Goal: Information Seeking & Learning: Learn about a topic

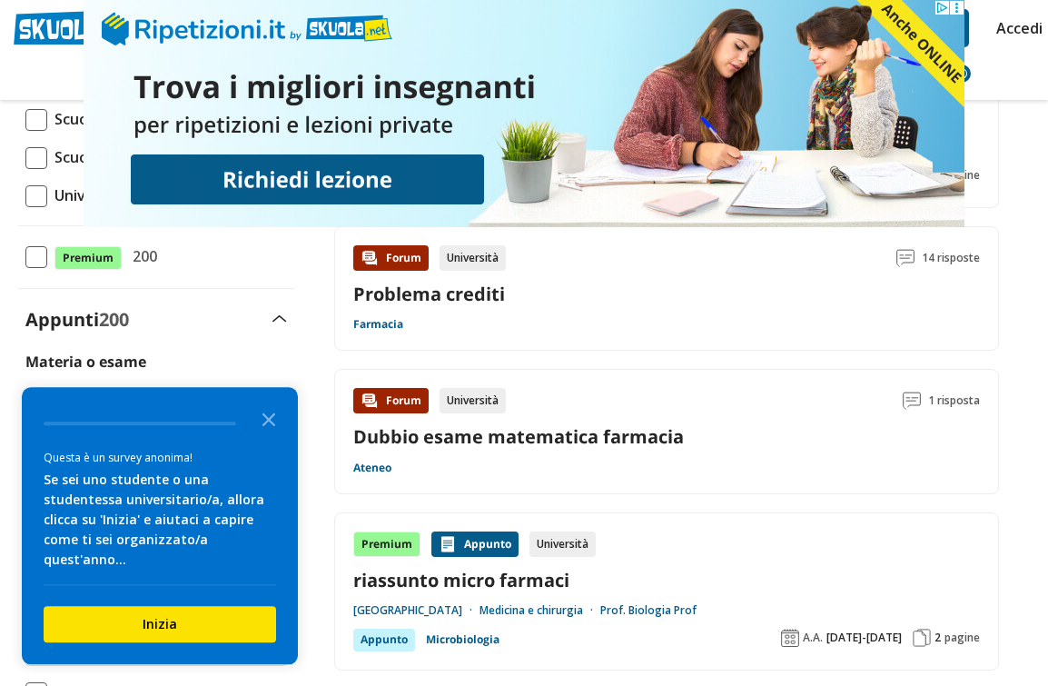
scroll to position [246, 0]
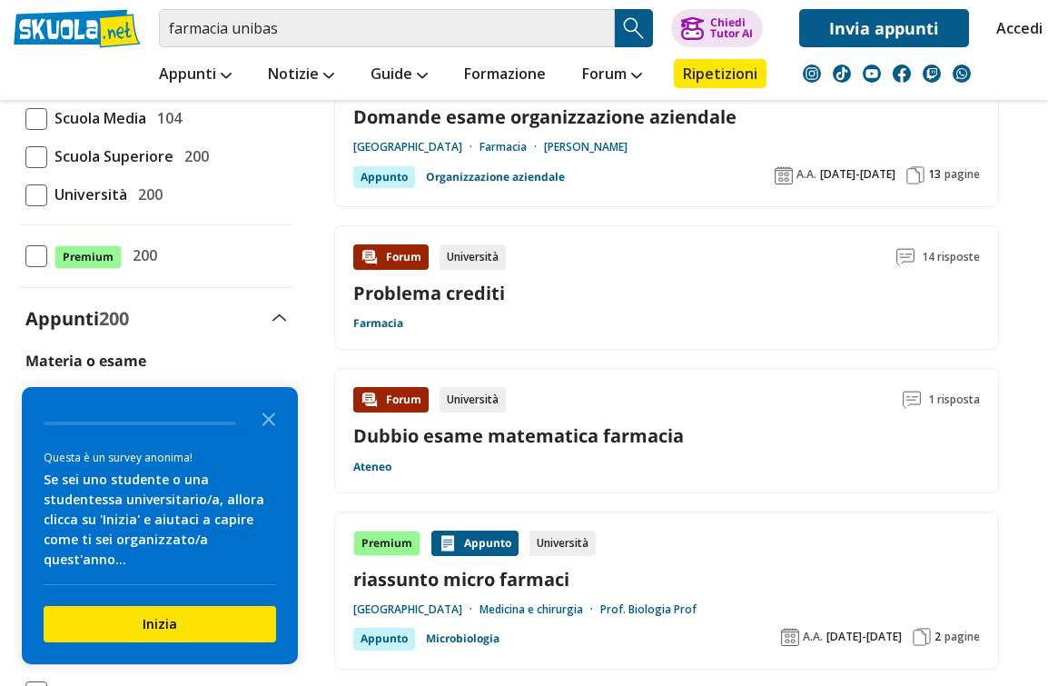
click at [253, 436] on icon "Close the survey" at bounding box center [269, 418] width 36 height 36
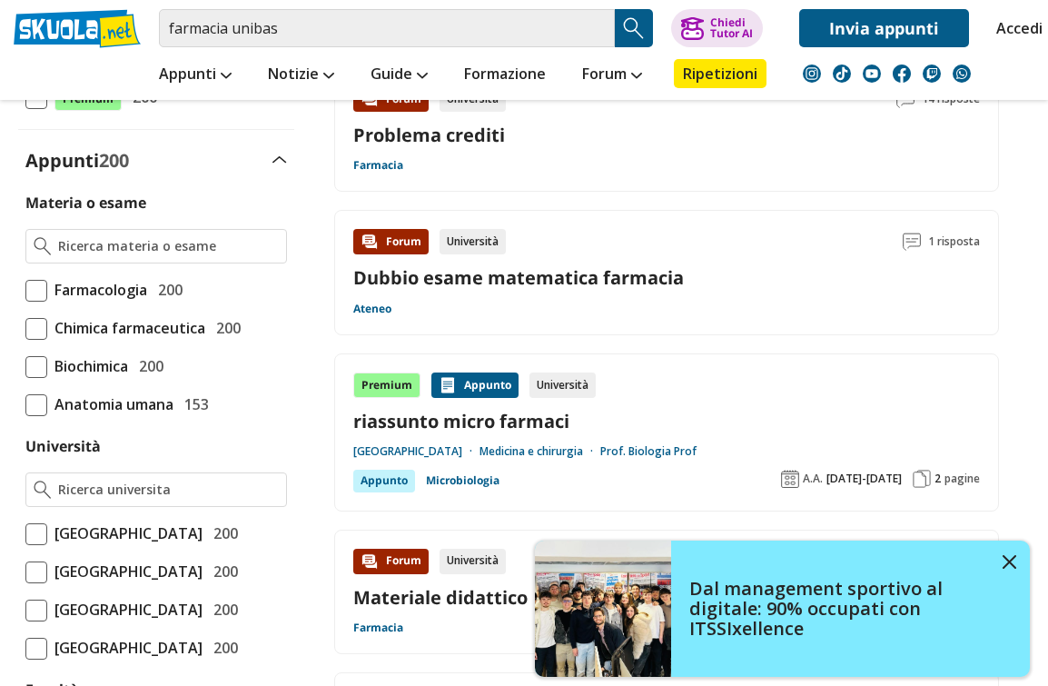
scroll to position [0, 0]
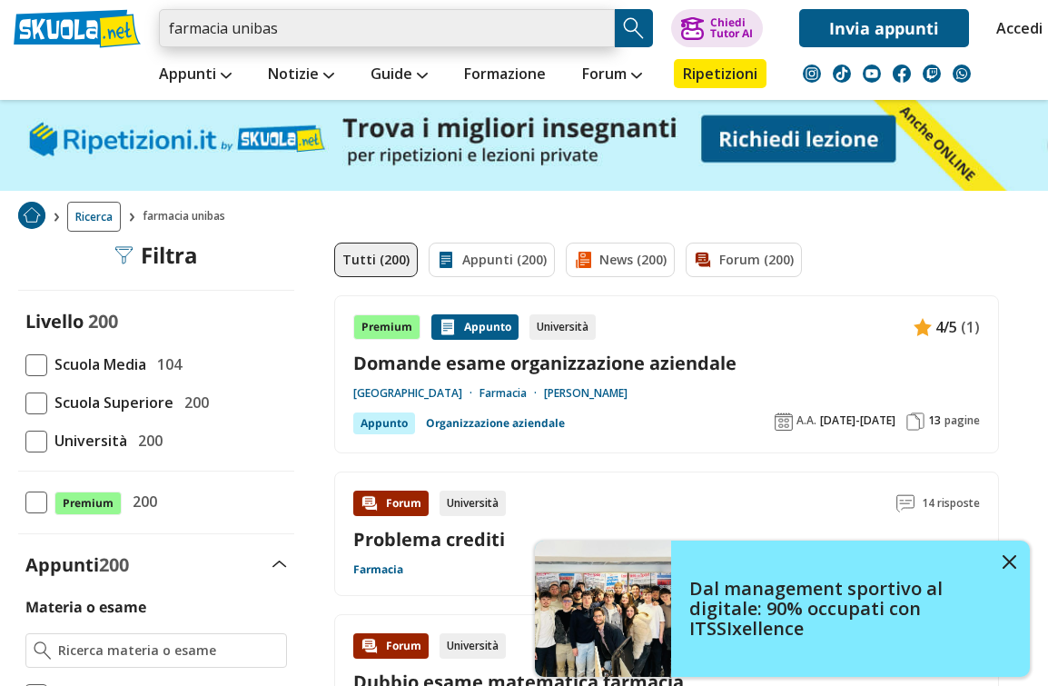
click at [391, 21] on input "farmacia unibas" at bounding box center [387, 28] width 456 height 38
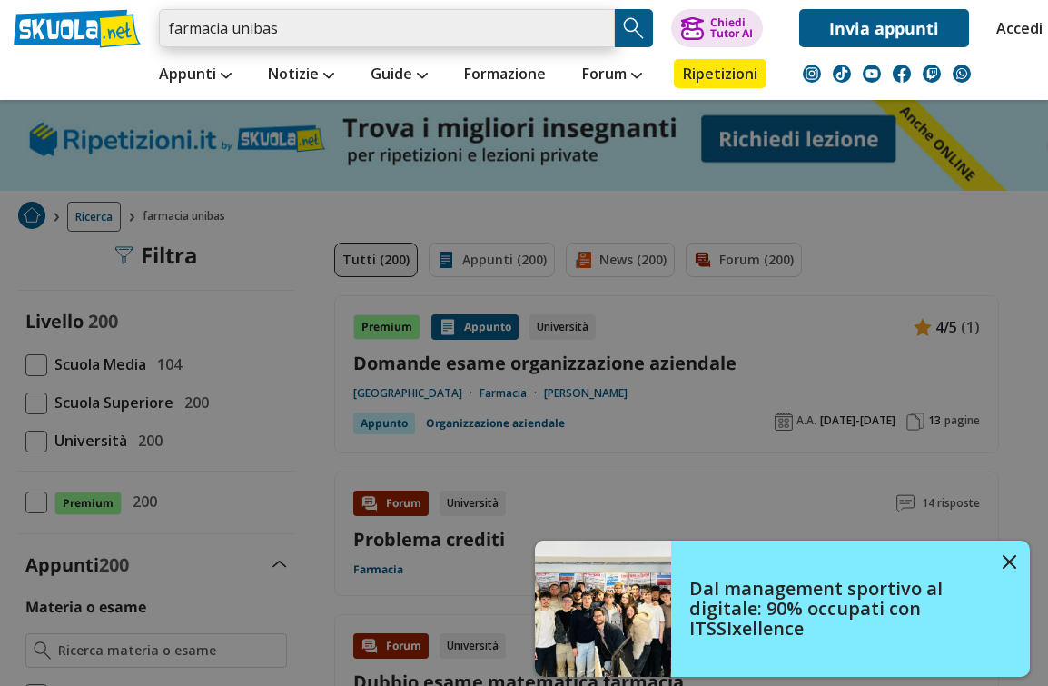
click at [256, 22] on input "farmacia unibas" at bounding box center [387, 28] width 456 height 38
click at [239, 27] on input "farmacia unibas" at bounding box center [387, 28] width 456 height 38
click at [249, 24] on input "farmacia unibas" at bounding box center [387, 28] width 456 height 38
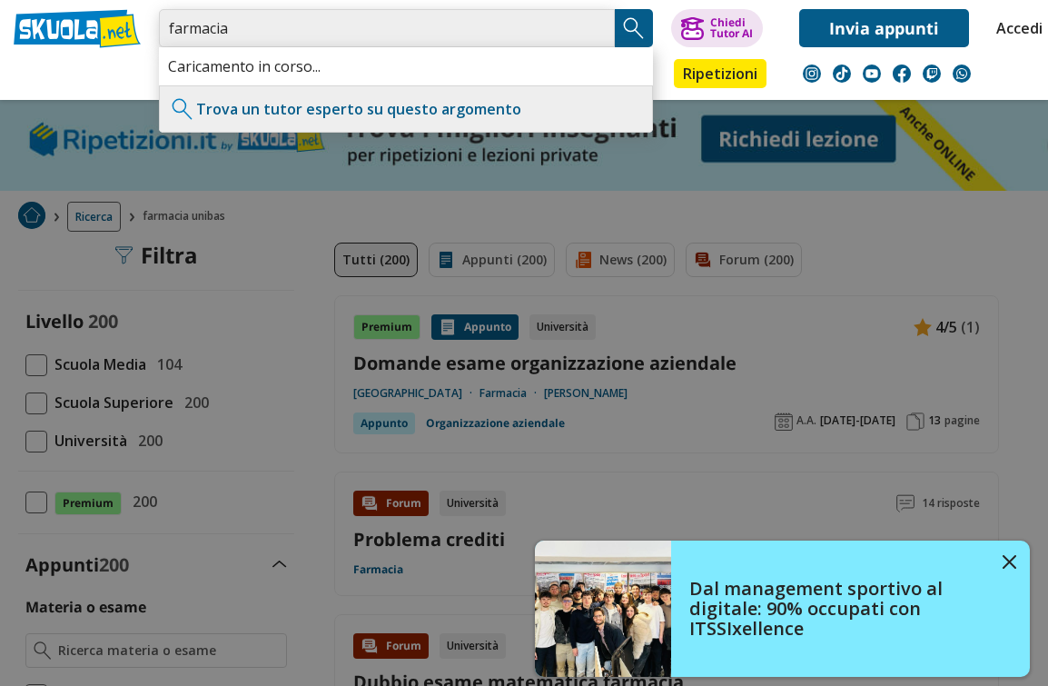
type input "farmacia"
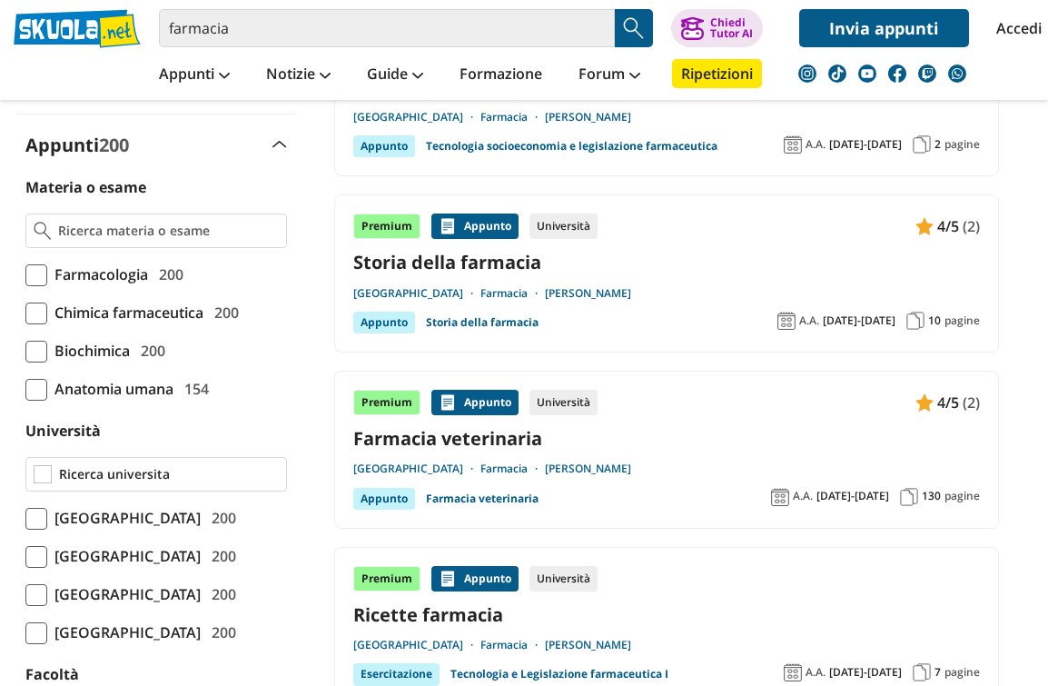
click at [205, 475] on input "Università" at bounding box center [169, 474] width 220 height 18
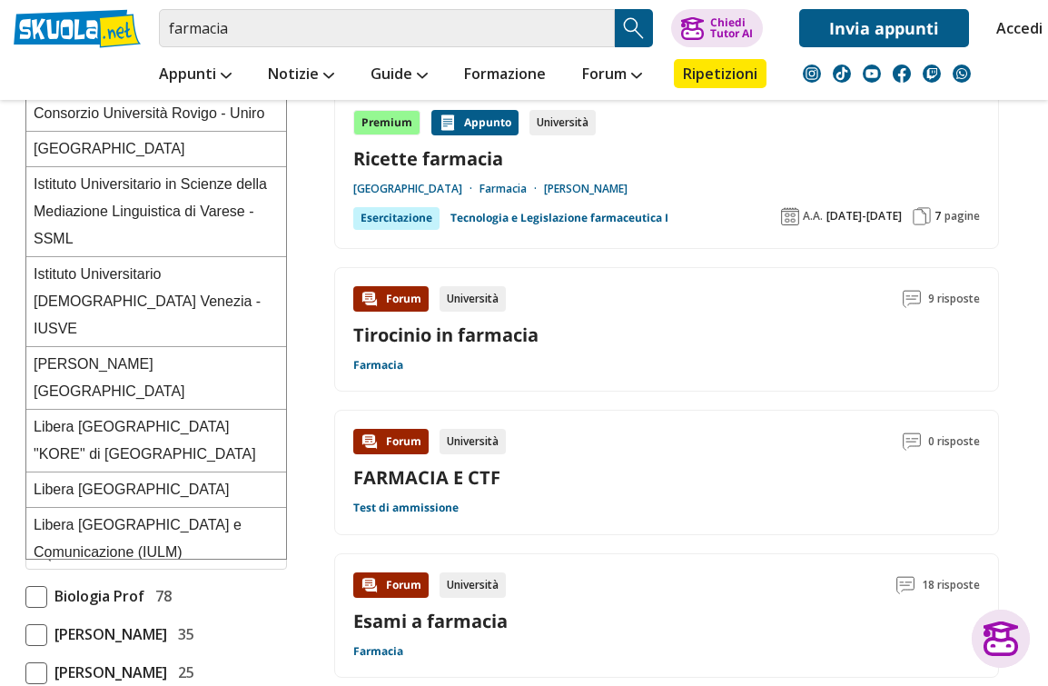
scroll to position [737, 0]
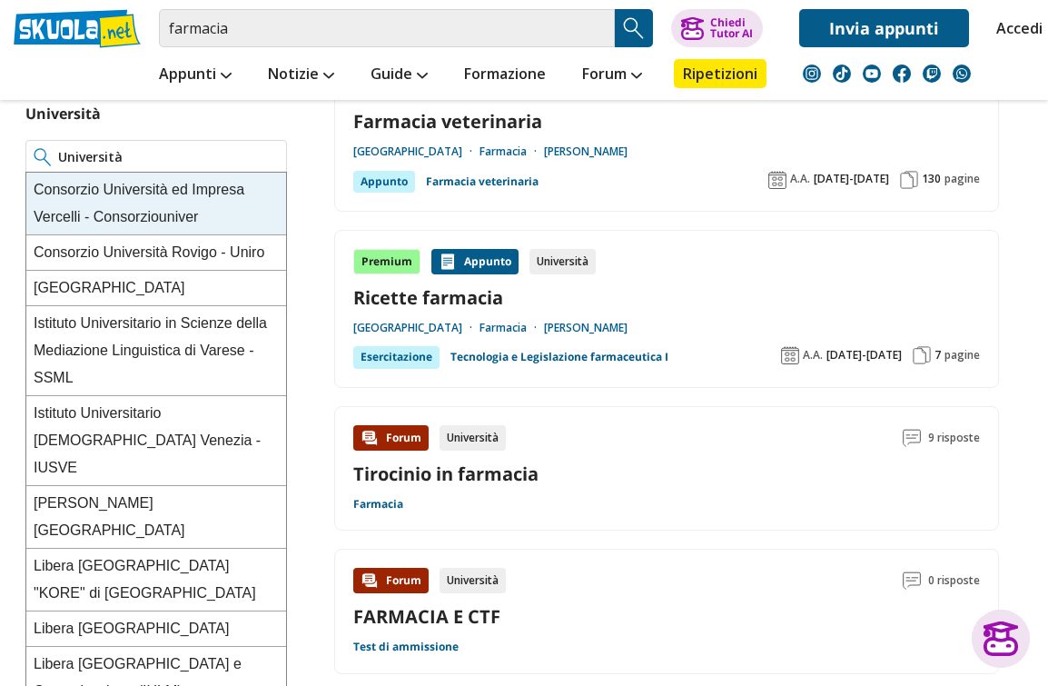
type input "Università"
click at [279, 146] on div "Università" at bounding box center [156, 157] width 262 height 35
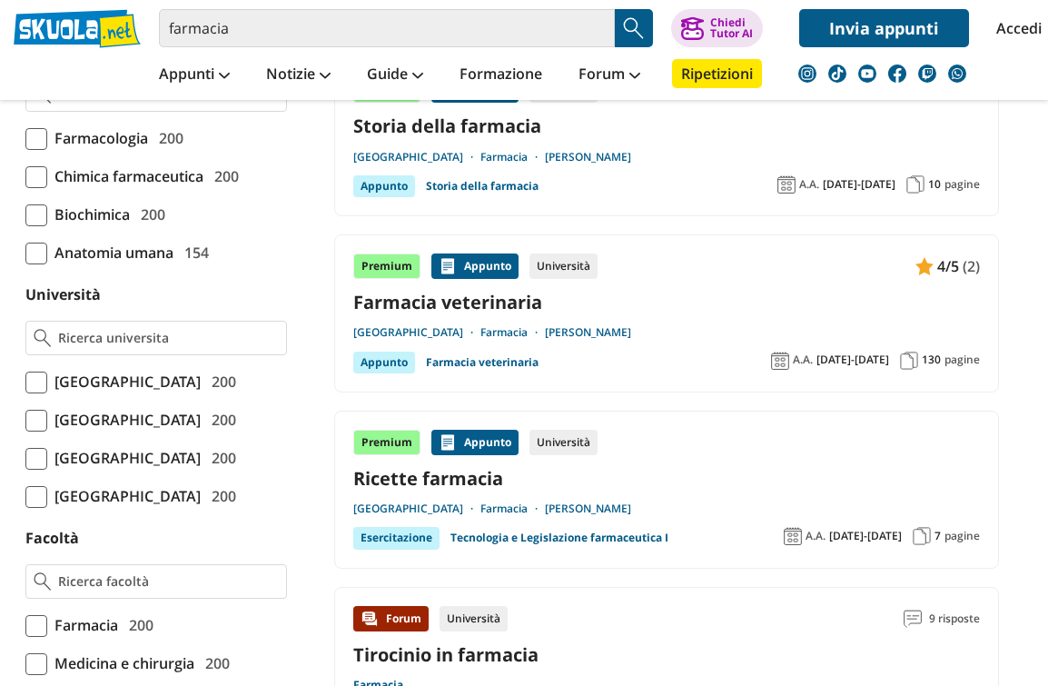
scroll to position [559, 0]
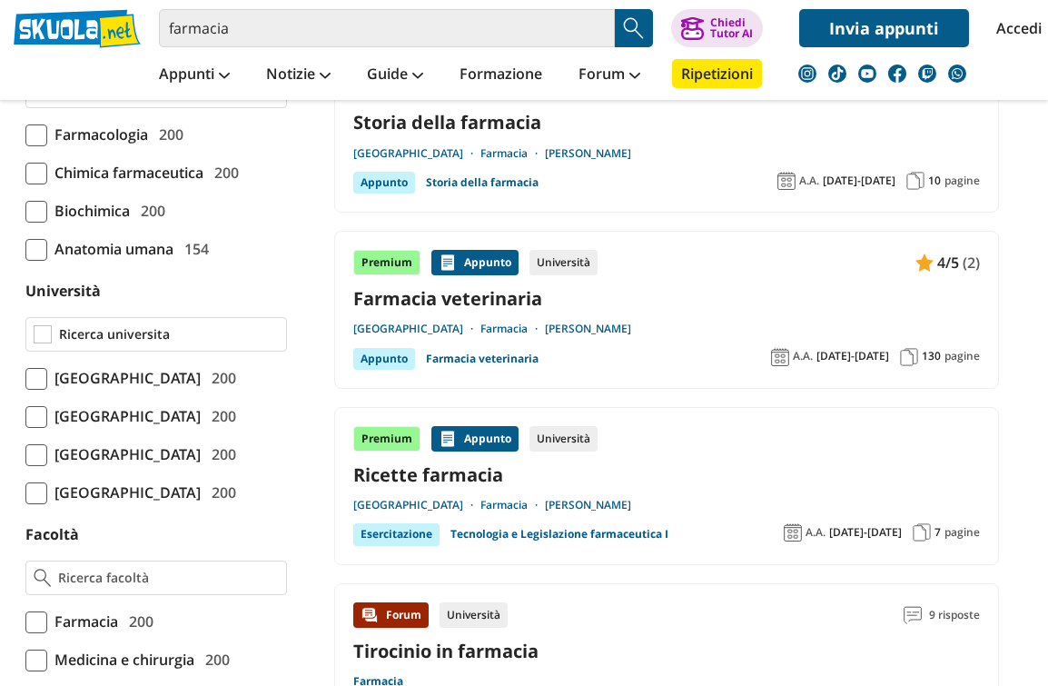
click at [216, 334] on input "Università" at bounding box center [169, 334] width 220 height 18
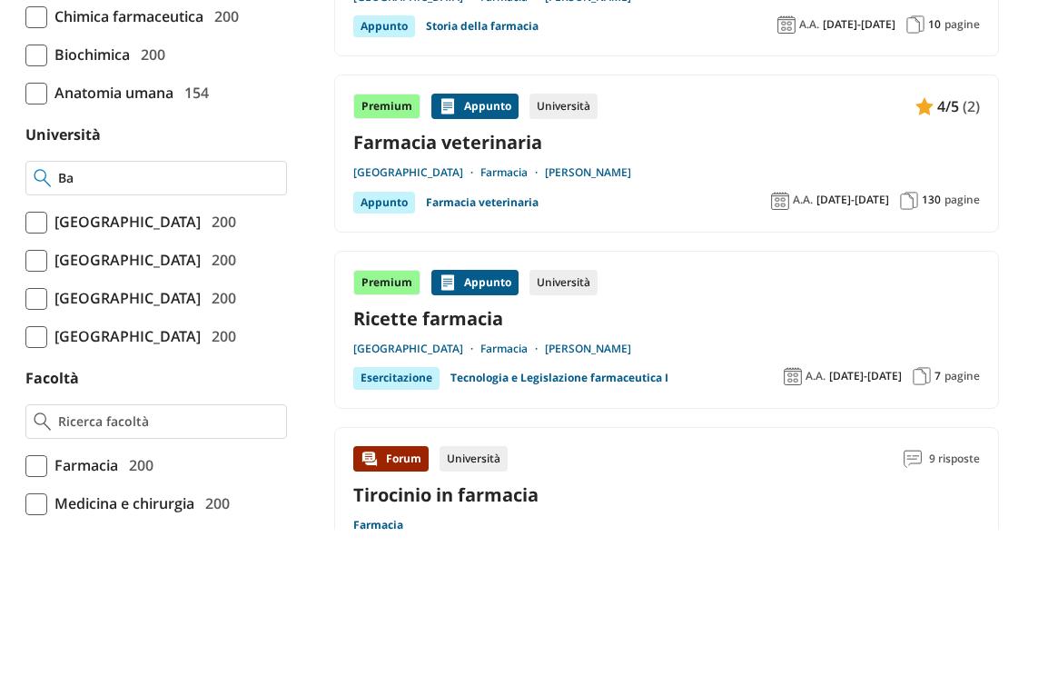
scroll to position [0, 0]
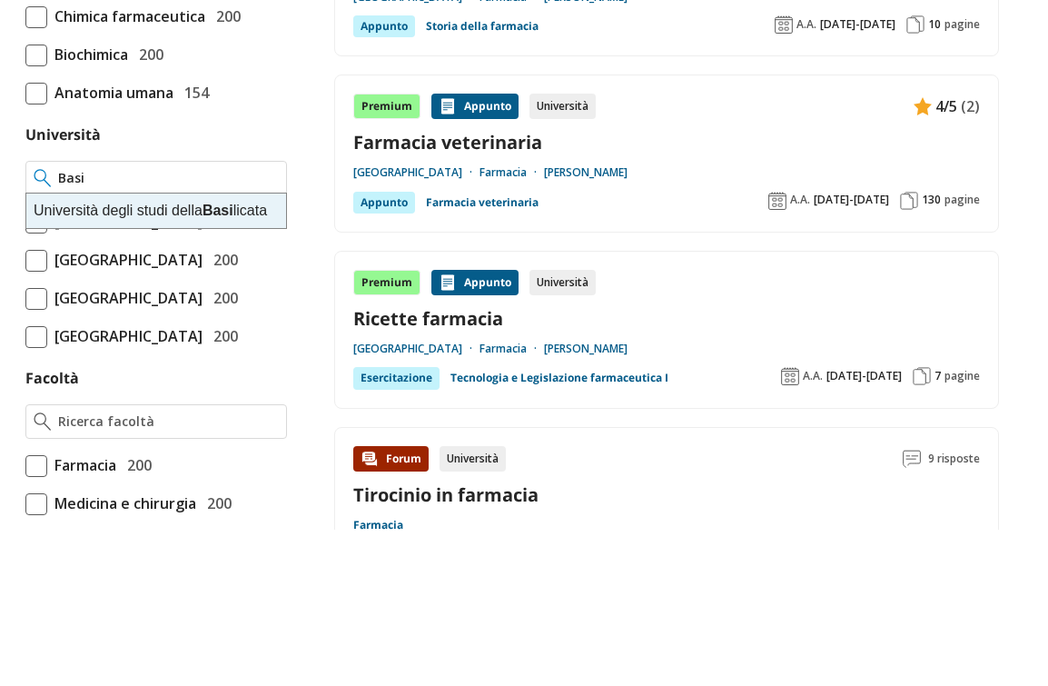
type input "Università degli studi della Basilicata"
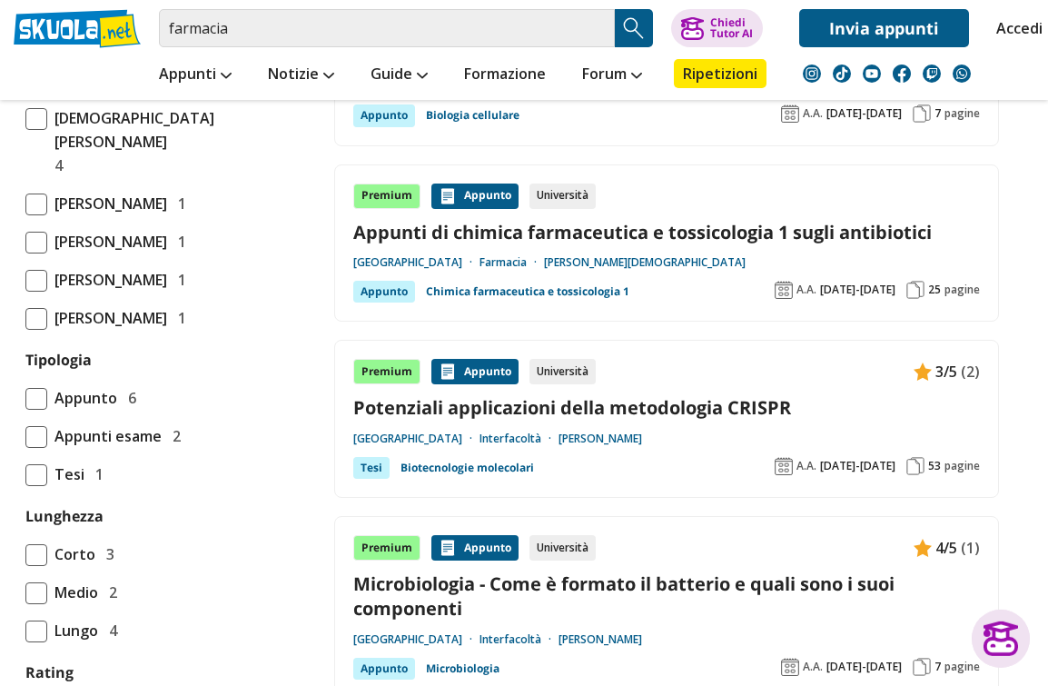
scroll to position [1514, 0]
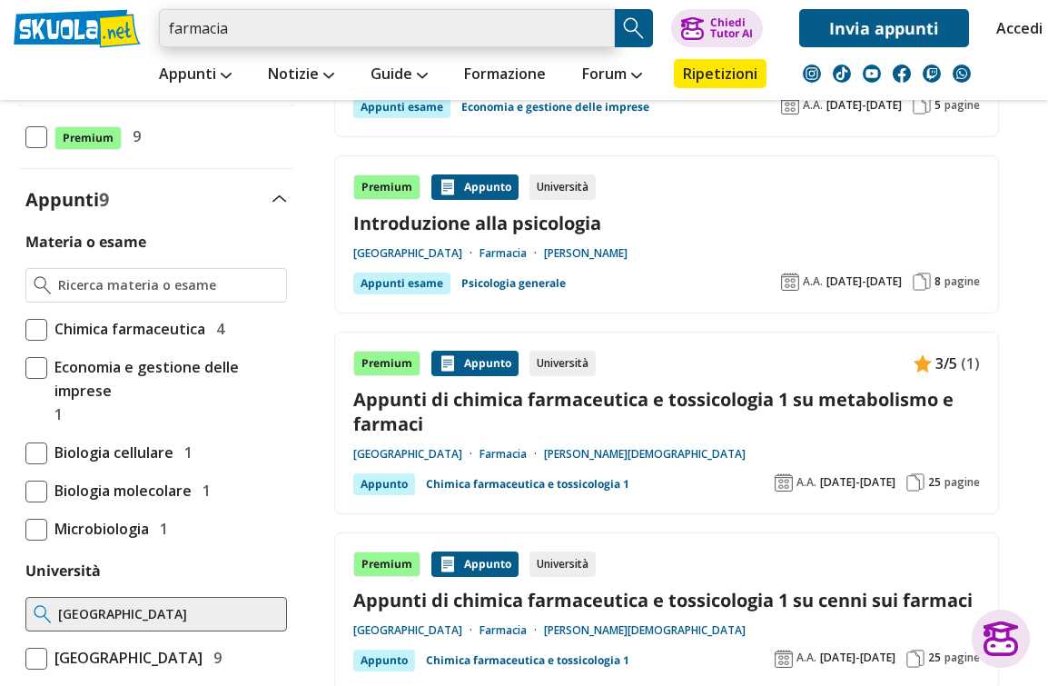
click at [398, 16] on input "farmacia" at bounding box center [387, 28] width 456 height 38
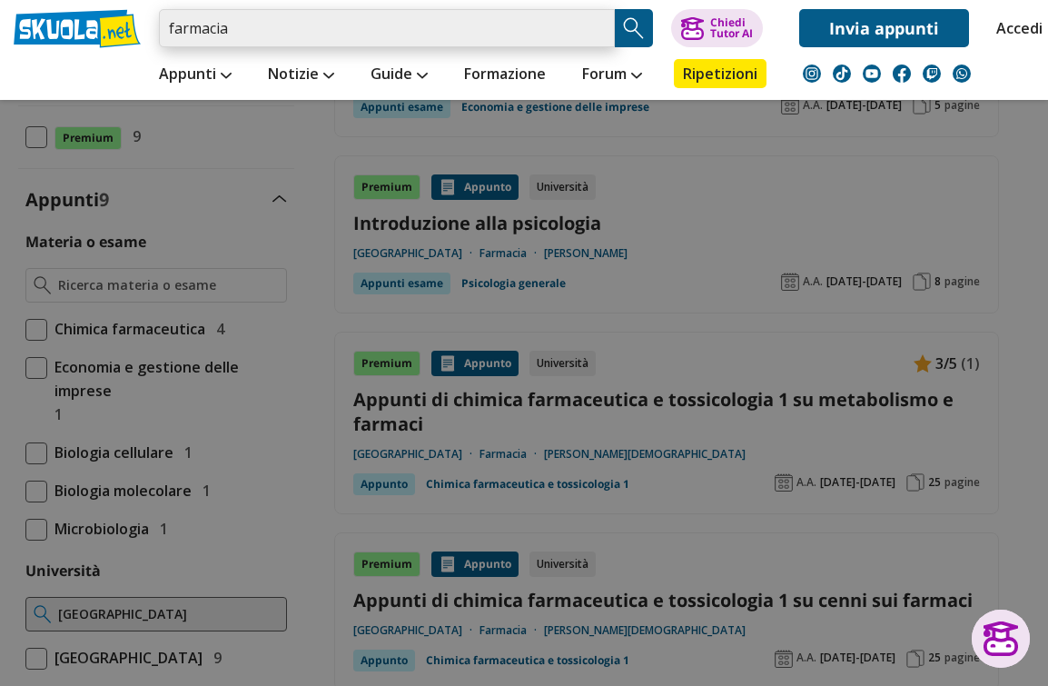
scroll to position [592, 0]
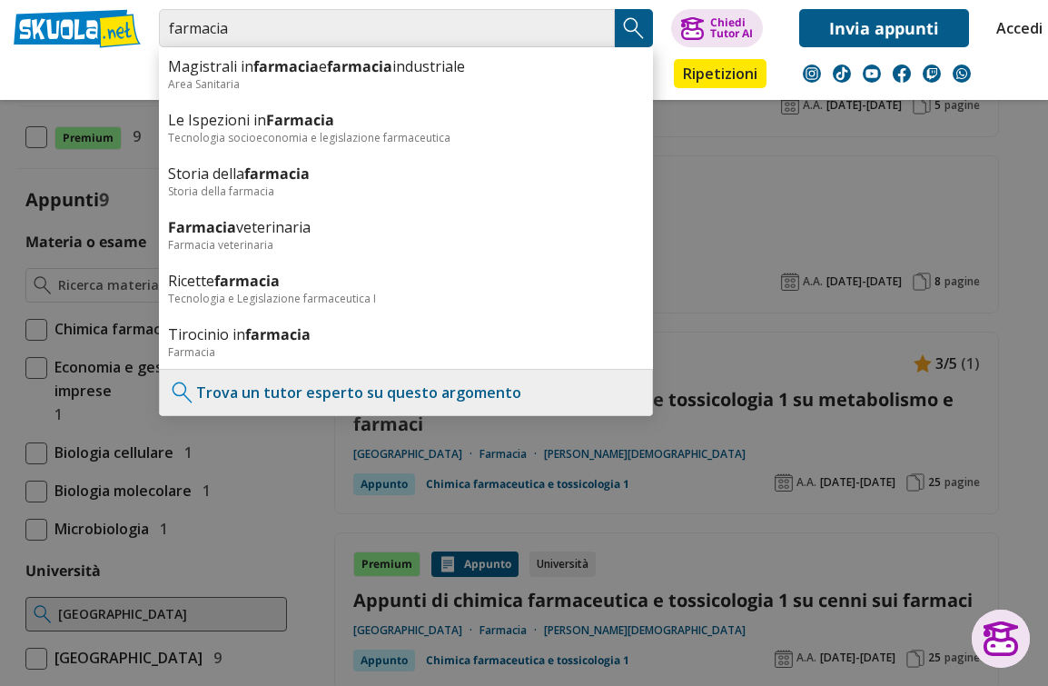
click at [282, 4] on div "farmacia Magistrali in farmacia e farmacia industriale Area Sanitaria Le Ispezi…" at bounding box center [524, 23] width 1048 height 47
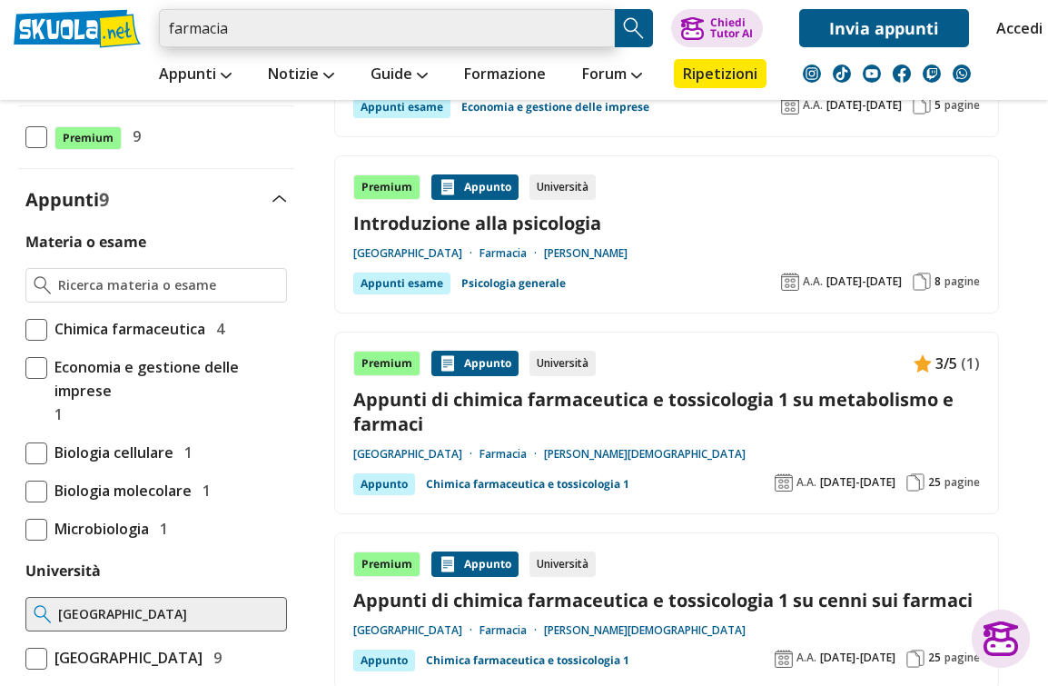
click at [247, 33] on input "farmacia" at bounding box center [387, 28] width 456 height 38
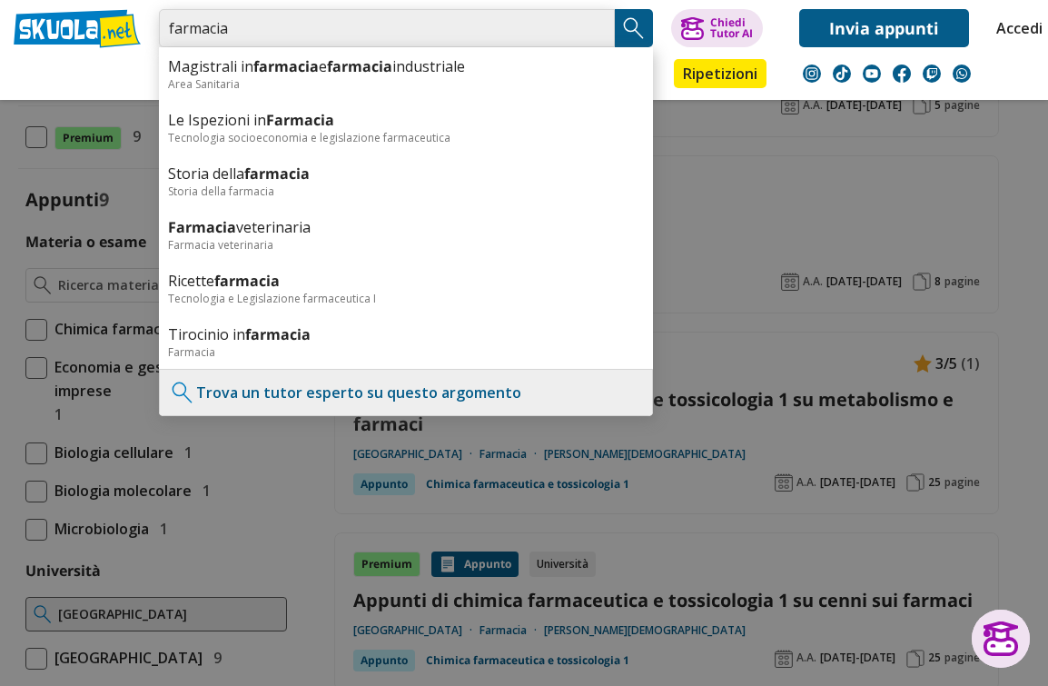
click at [207, 39] on input "farmacia" at bounding box center [387, 28] width 456 height 38
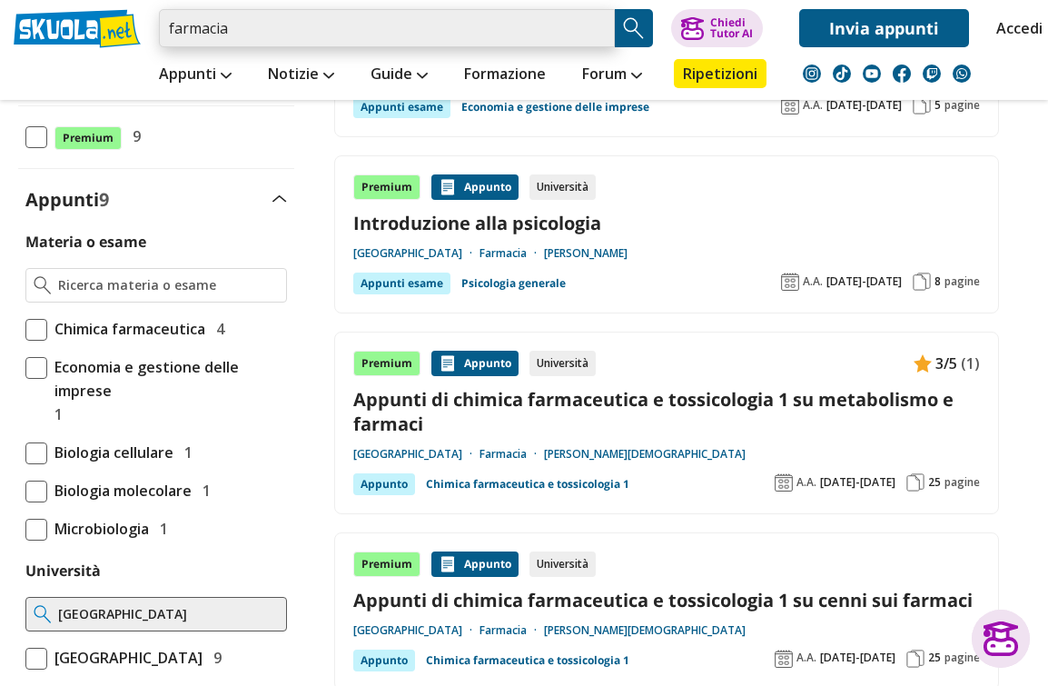
click at [204, 30] on input "farmacia" at bounding box center [387, 28] width 456 height 38
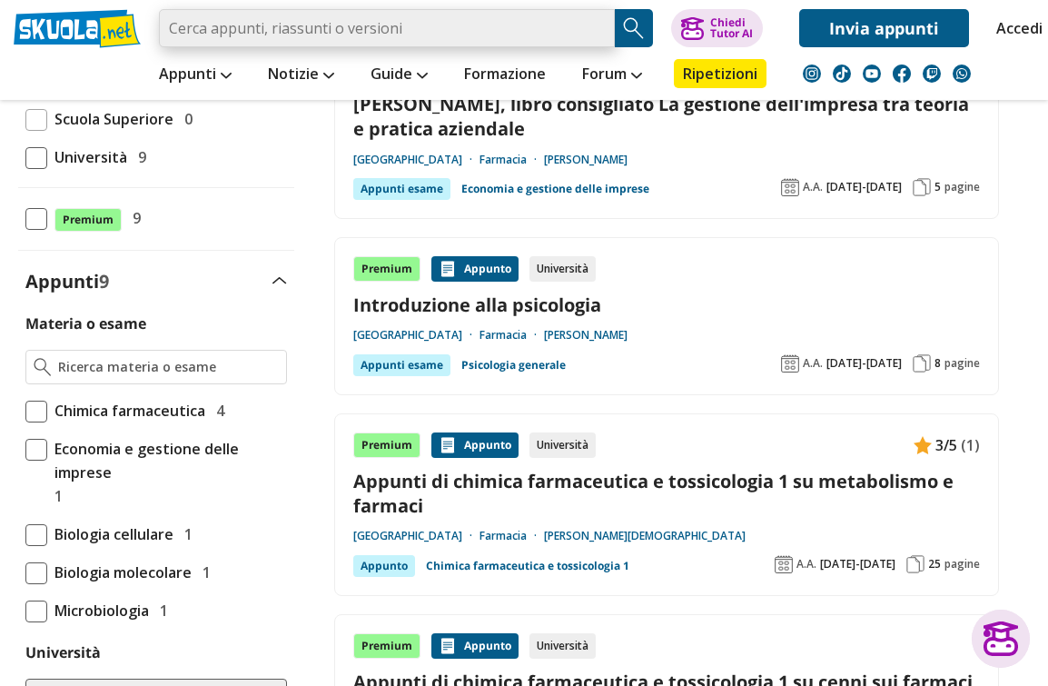
scroll to position [0, 0]
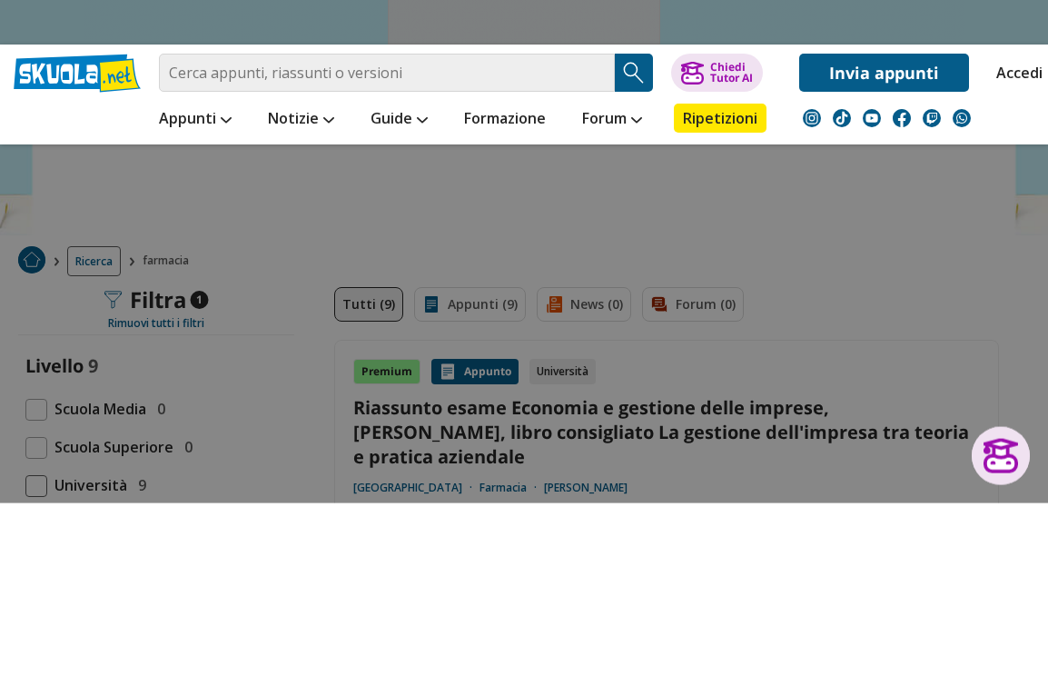
click at [181, 286] on link "Appunti" at bounding box center [195, 302] width 82 height 33
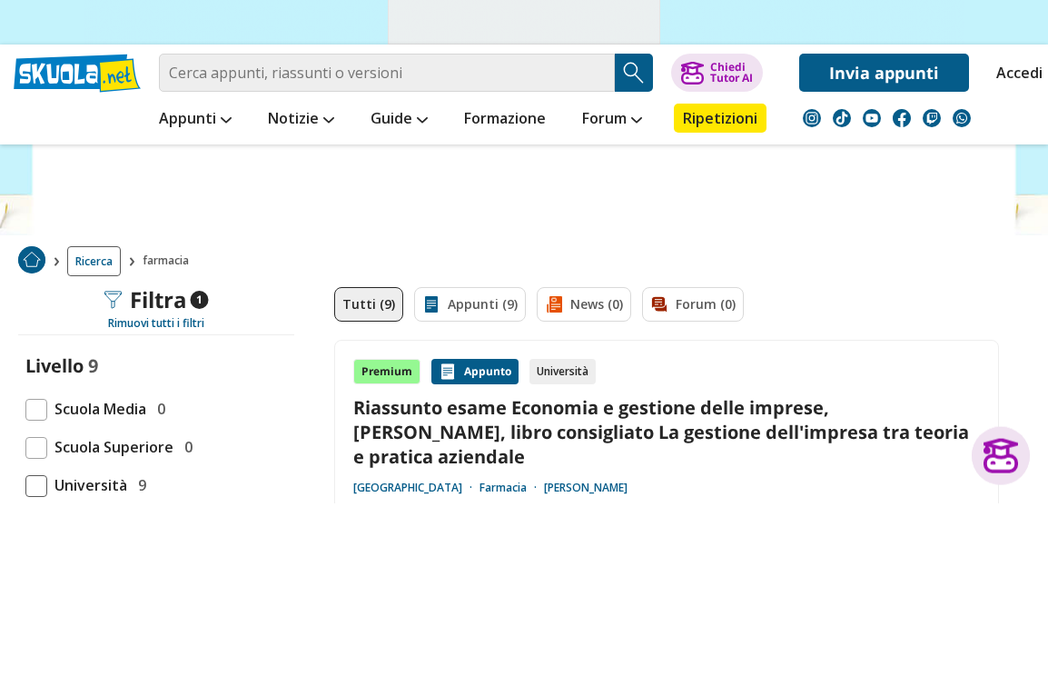
click at [203, 286] on link "Appunti" at bounding box center [195, 302] width 82 height 33
